Goal: Information Seeking & Learning: Compare options

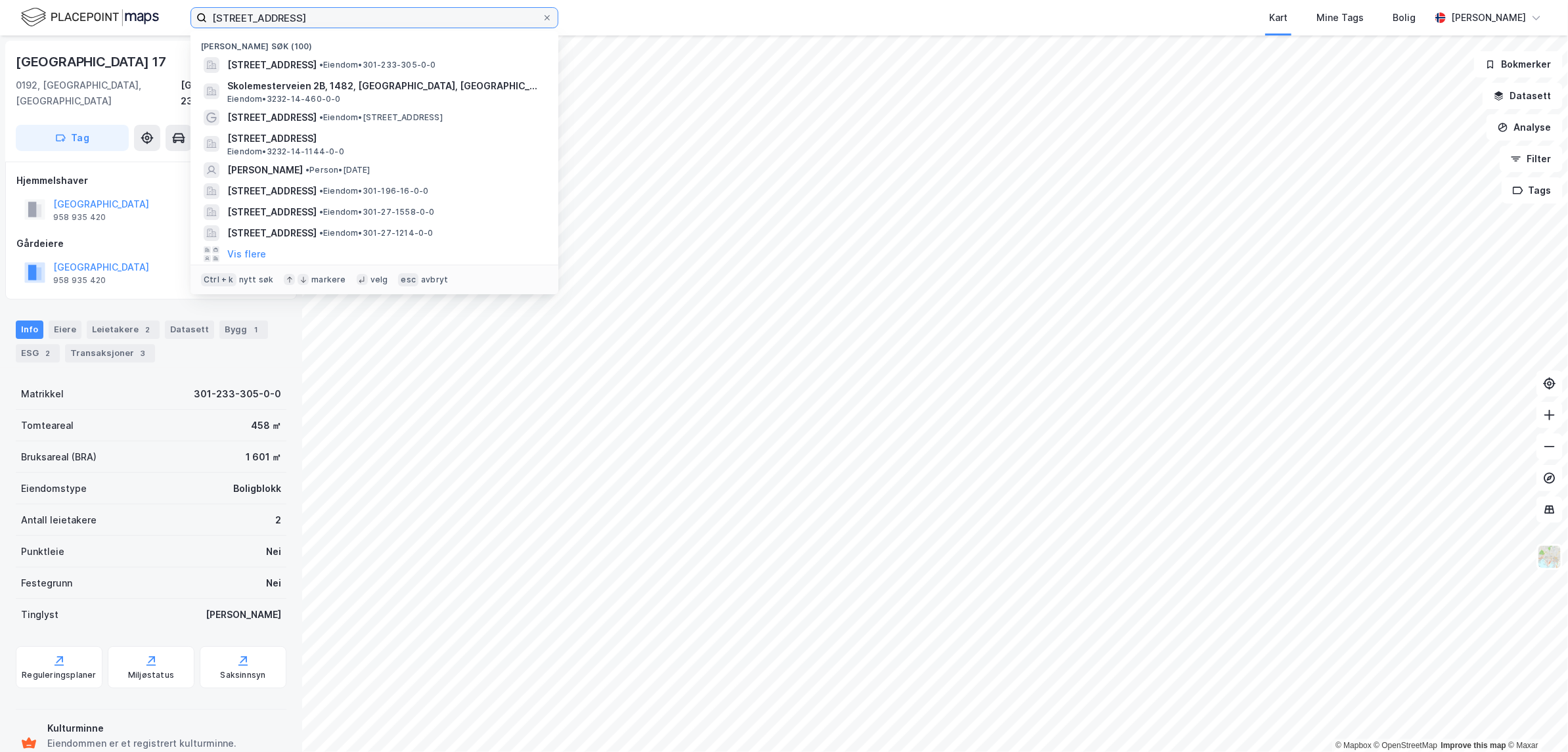
click at [326, 8] on input "[STREET_ADDRESS]" at bounding box center [375, 17] width 335 height 20
type input "Skolemesterveien 2B"
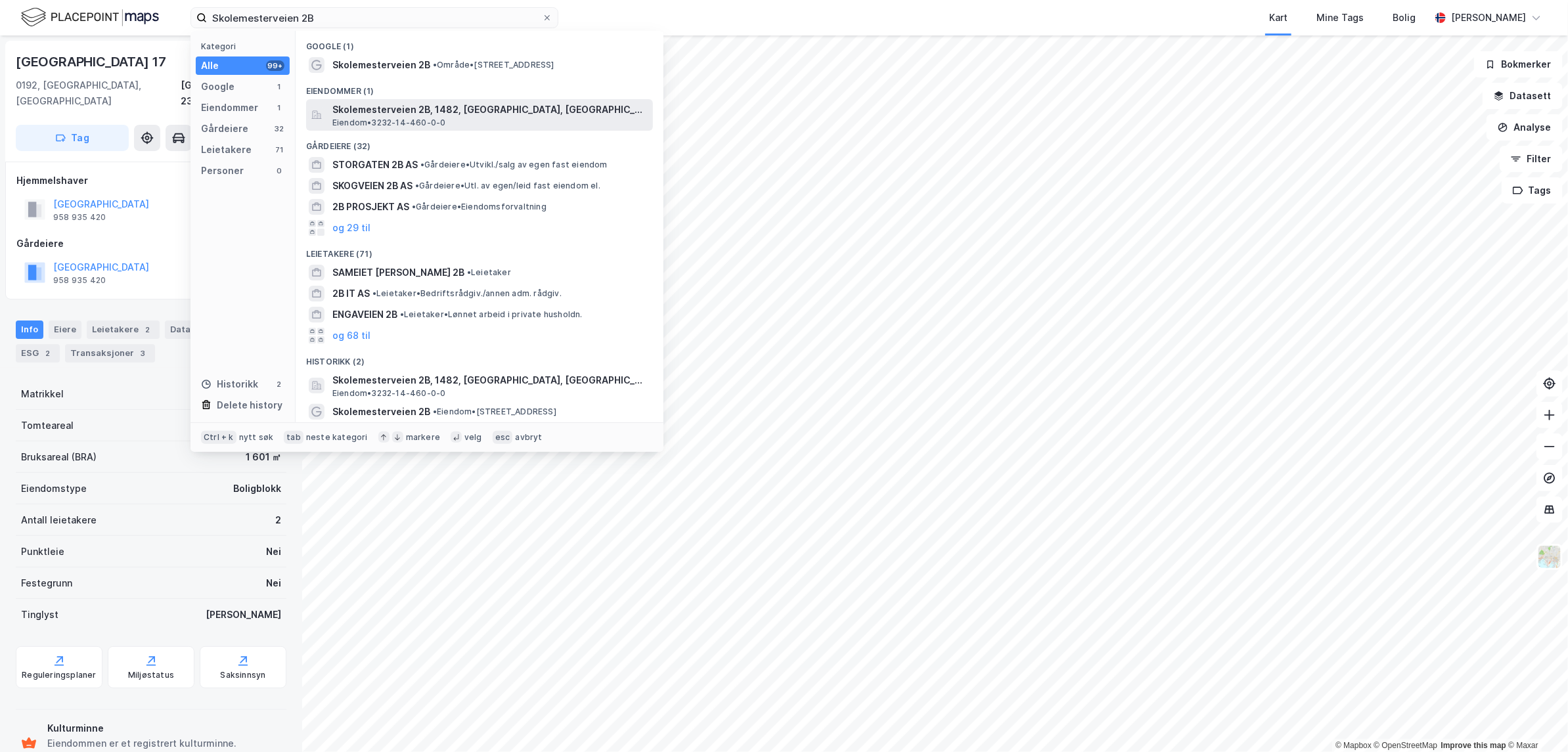
click at [412, 115] on span "Skolemesterveien 2B, 1482, [GEOGRAPHIC_DATA], [GEOGRAPHIC_DATA]" at bounding box center [489, 110] width 315 height 16
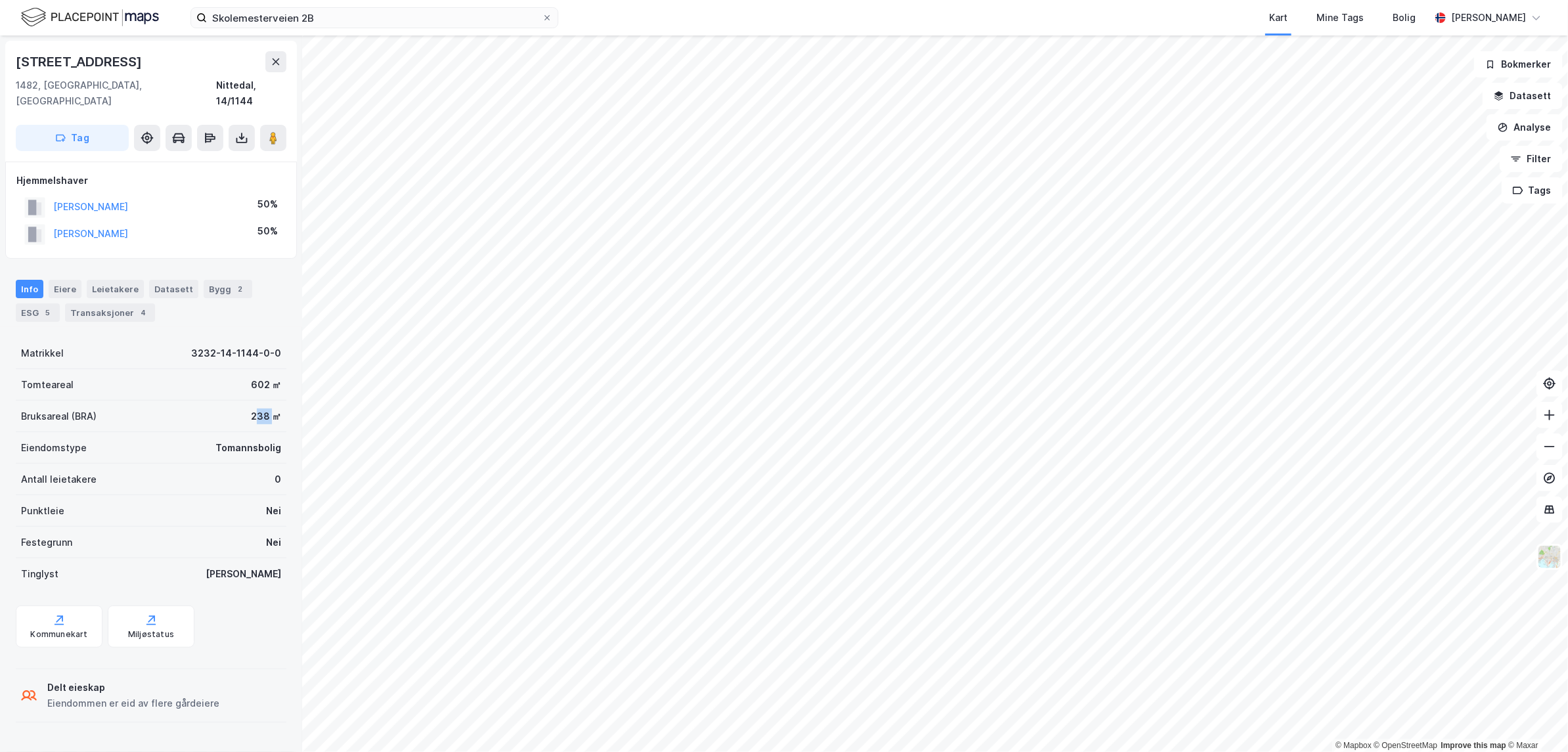
drag, startPoint x: 246, startPoint y: 398, endPoint x: 260, endPoint y: 399, distance: 14.0
click at [260, 409] on div "238 ㎡" at bounding box center [266, 416] width 30 height 16
drag, startPoint x: 258, startPoint y: 401, endPoint x: 248, endPoint y: 404, distance: 10.4
click at [251, 409] on div "238 ㎡" at bounding box center [266, 416] width 30 height 16
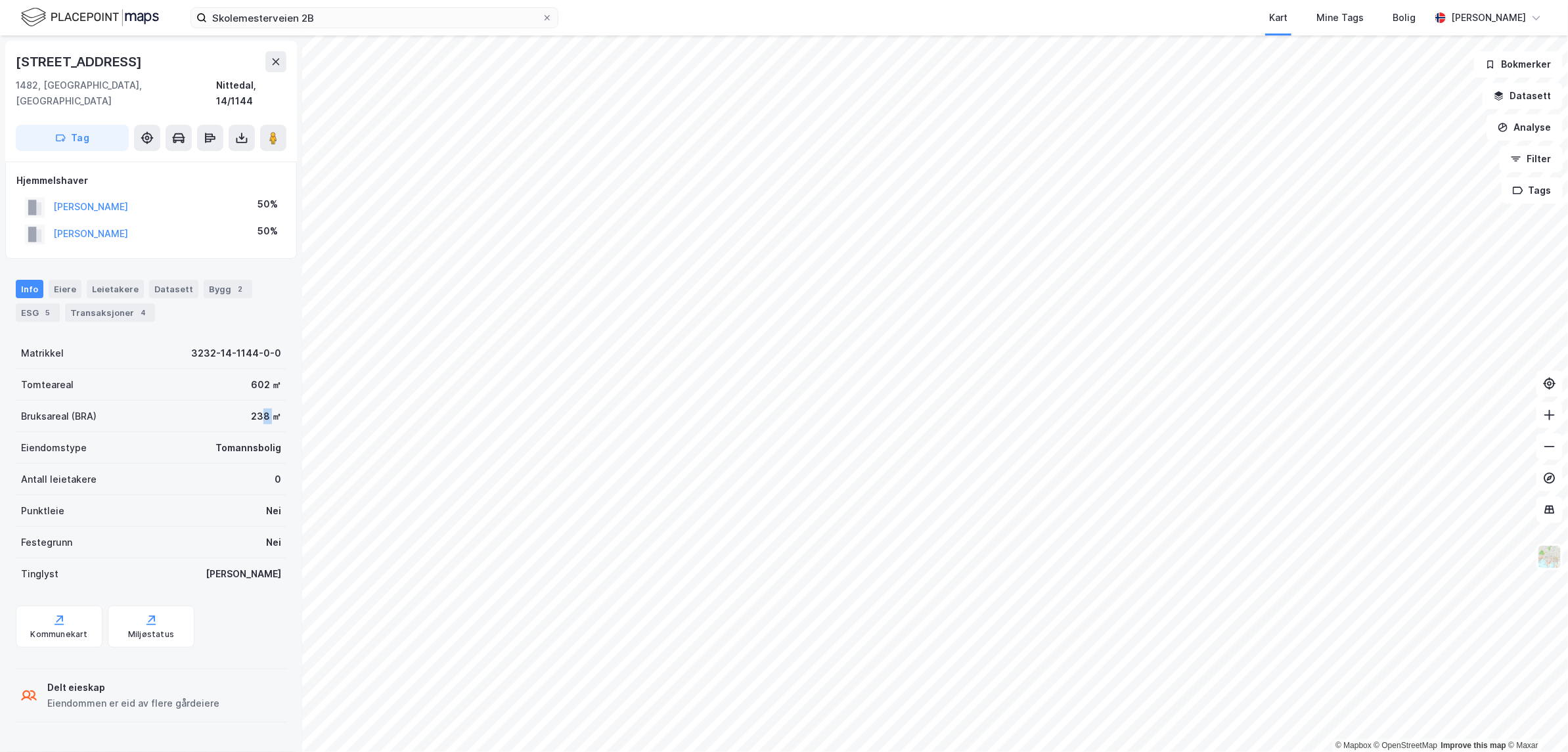
click at [251, 409] on div "238 ㎡" at bounding box center [266, 416] width 30 height 16
drag, startPoint x: 231, startPoint y: 395, endPoint x: 256, endPoint y: 394, distance: 25.0
click at [256, 401] on div "Bruksareal (BRA) 238 ㎡" at bounding box center [151, 416] width 270 height 31
drag, startPoint x: 254, startPoint y: 401, endPoint x: 247, endPoint y: 401, distance: 7.0
click at [251, 409] on div "203 ㎡" at bounding box center [266, 416] width 30 height 16
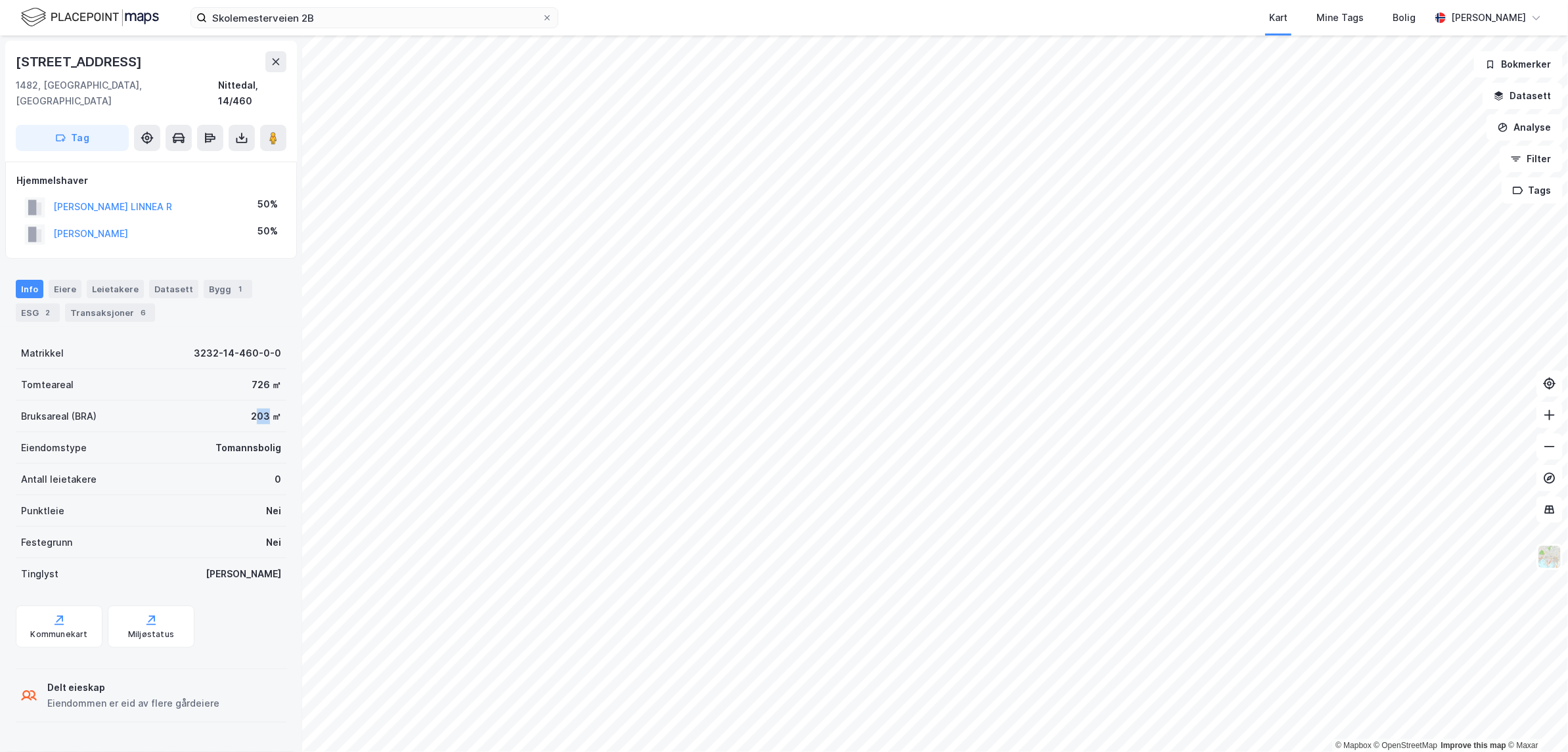
click at [251, 409] on div "203 ㎡" at bounding box center [266, 416] width 30 height 16
drag, startPoint x: 235, startPoint y: 399, endPoint x: 267, endPoint y: 401, distance: 32.1
click at [267, 401] on div "Bruksareal (BRA) 203 ㎡" at bounding box center [151, 416] width 270 height 31
click at [267, 409] on div "203 ㎡" at bounding box center [266, 416] width 30 height 16
drag, startPoint x: 271, startPoint y: 398, endPoint x: 60, endPoint y: 394, distance: 211.0
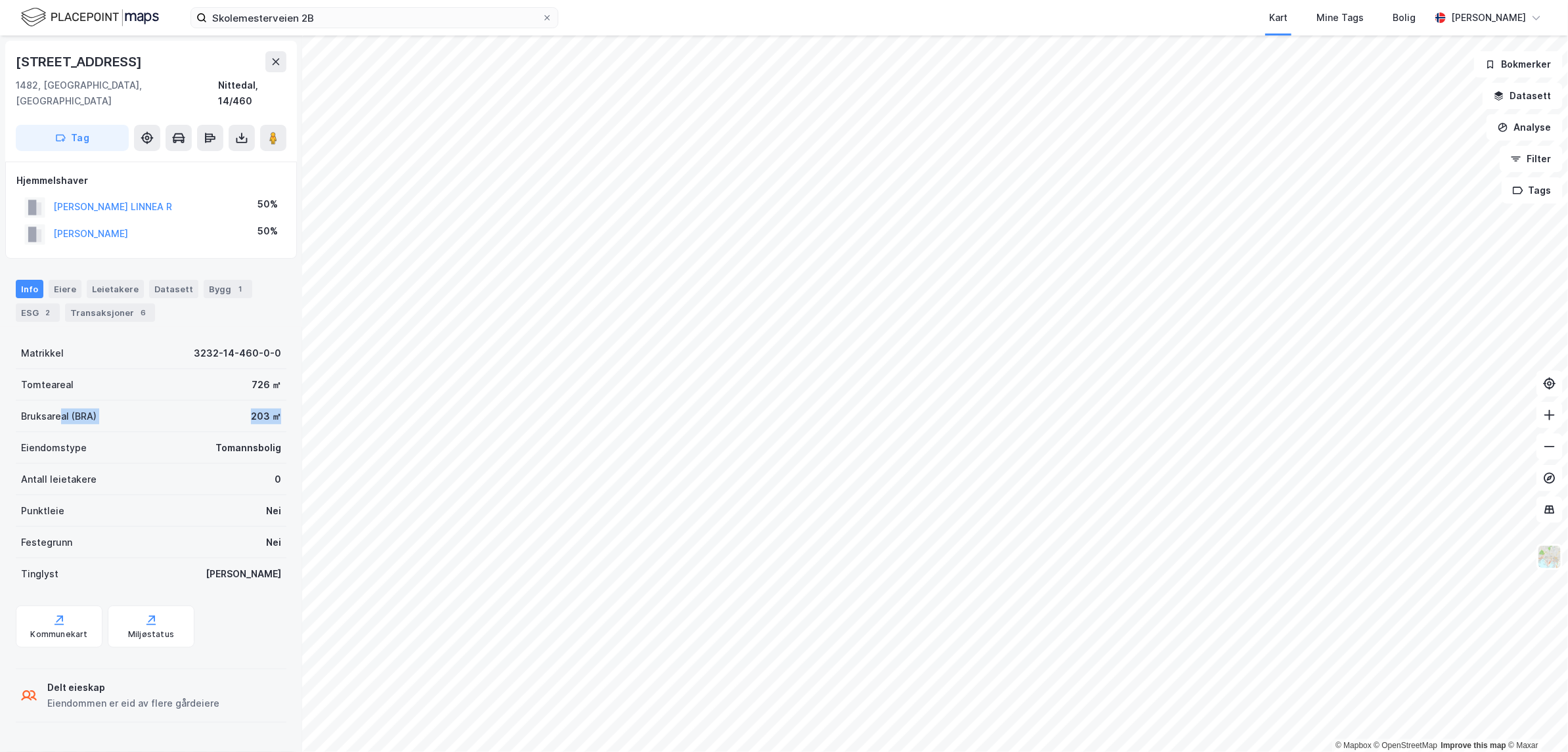
click at [60, 401] on div "Bruksareal (BRA) 203 ㎡" at bounding box center [151, 416] width 270 height 31
click at [60, 409] on div "Bruksareal (BRA)" at bounding box center [59, 416] width 76 height 16
